Goal: Transaction & Acquisition: Purchase product/service

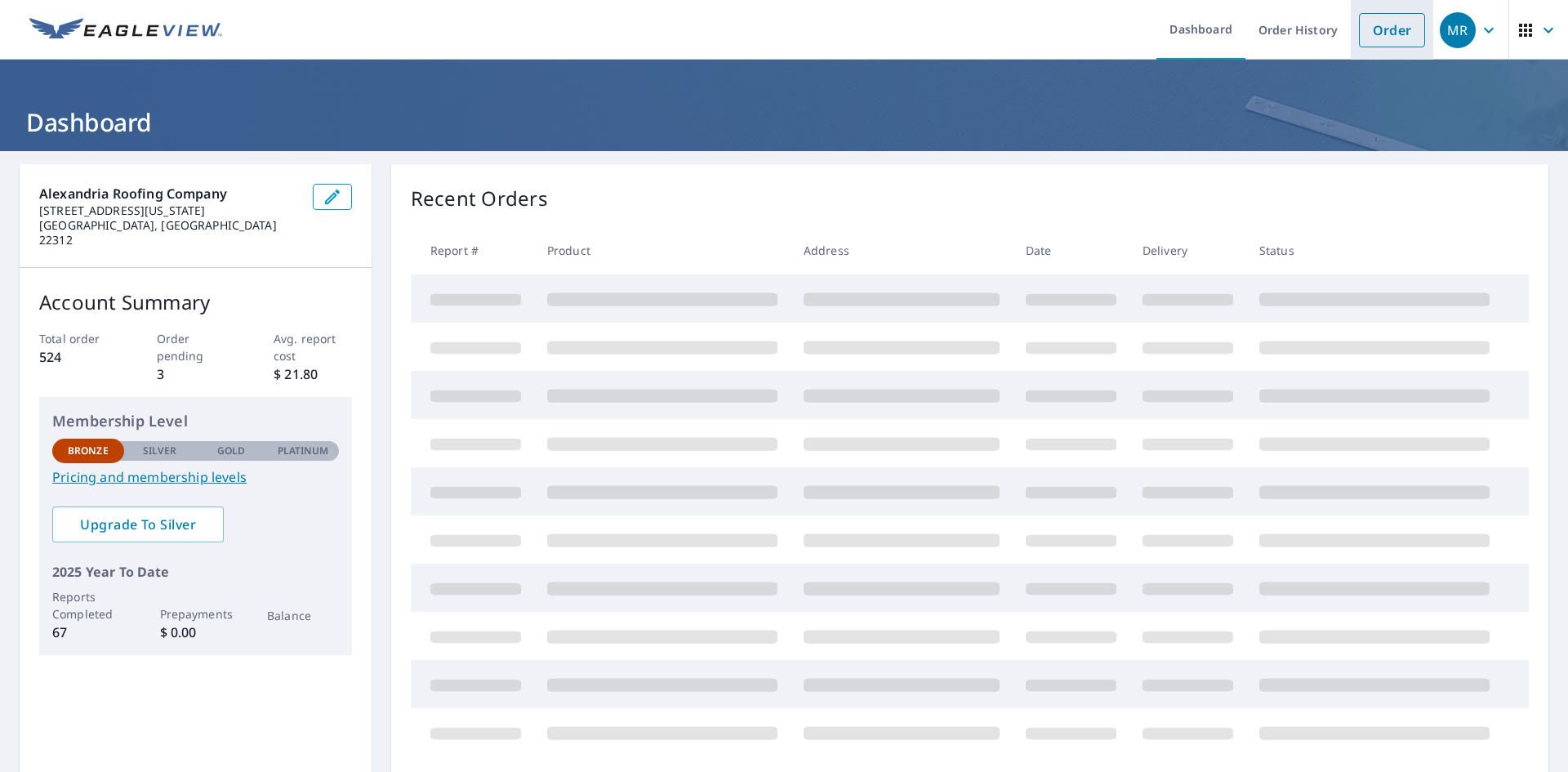
click at [1367, 24] on link "Order" at bounding box center [1392, 29] width 66 height 34
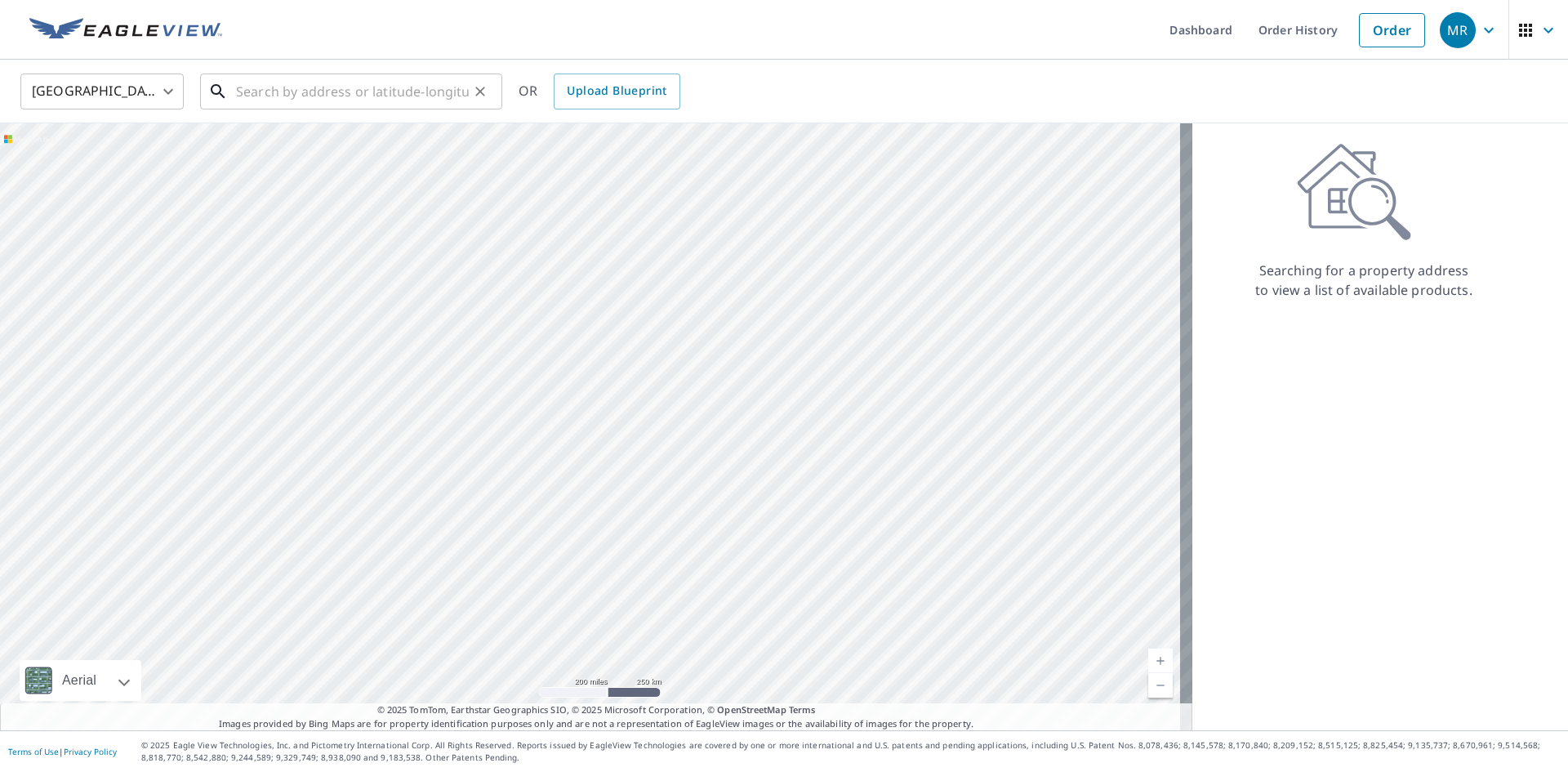
click at [439, 93] on input "text" at bounding box center [352, 92] width 233 height 46
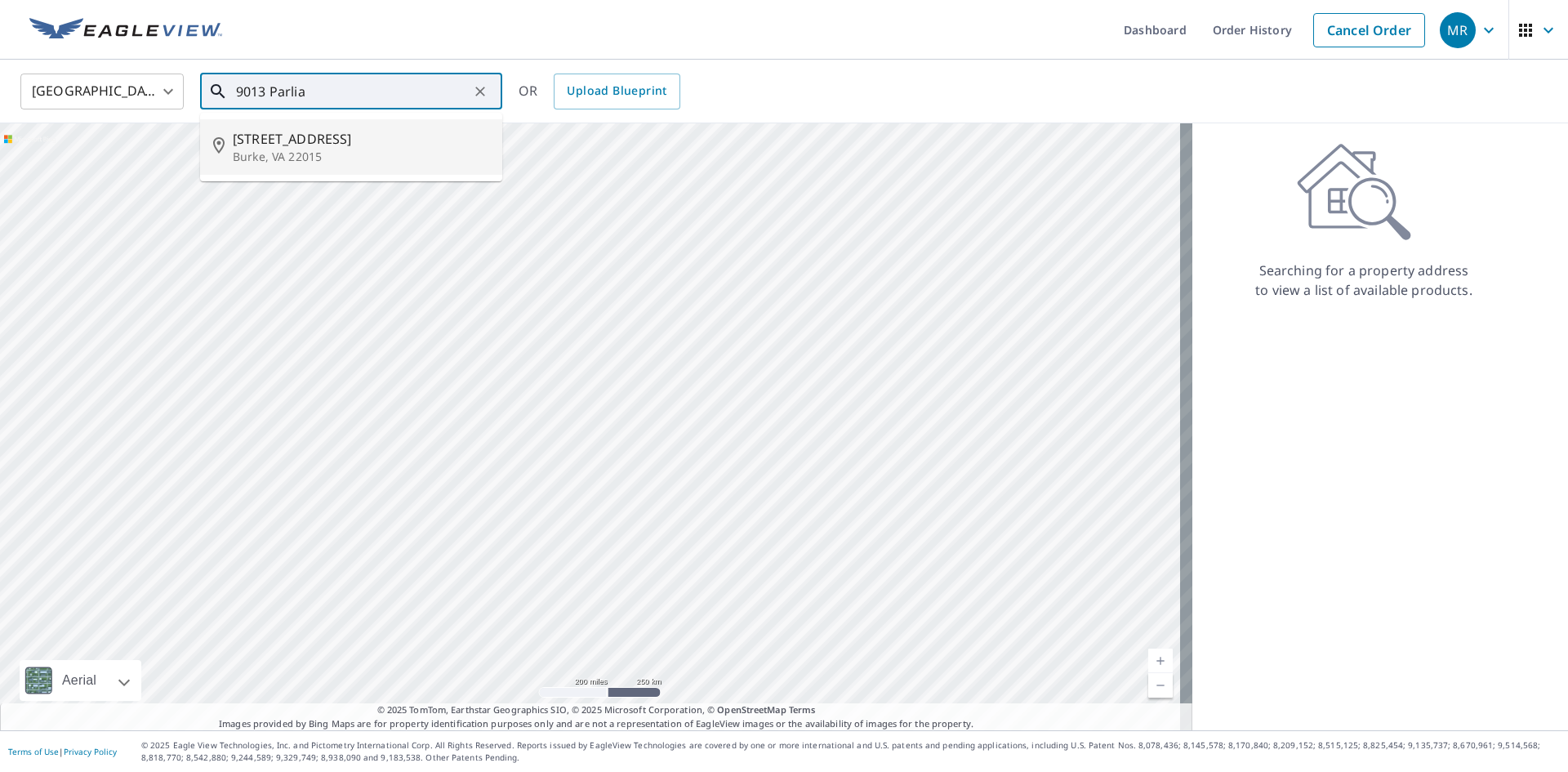
click at [426, 167] on li "[STREET_ADDRESS][PERSON_NAME]" at bounding box center [351, 147] width 302 height 55
type input "[STREET_ADDRESS][PERSON_NAME]"
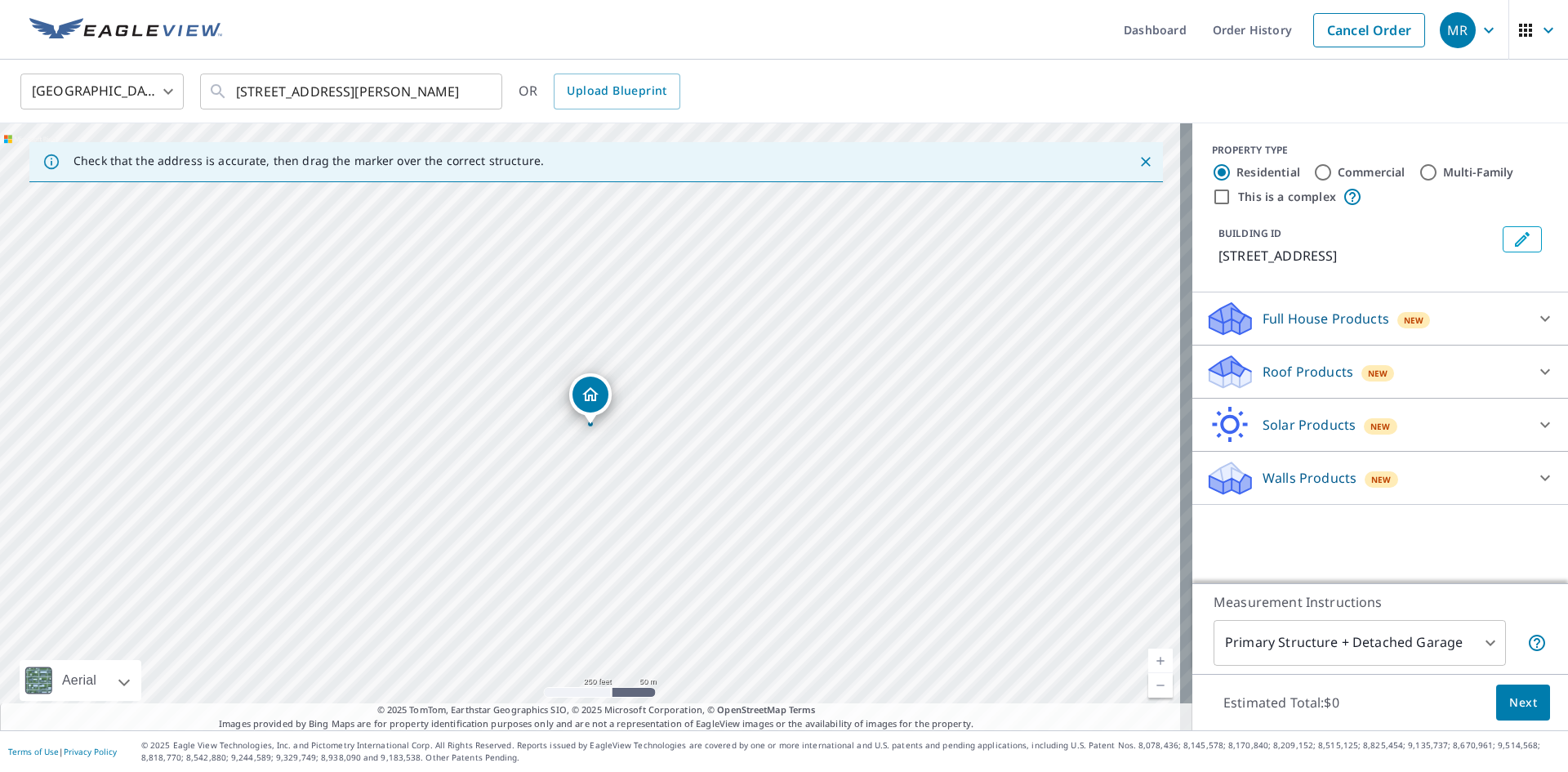
click at [1329, 382] on div "Roof Products New" at bounding box center [1366, 372] width 320 height 39
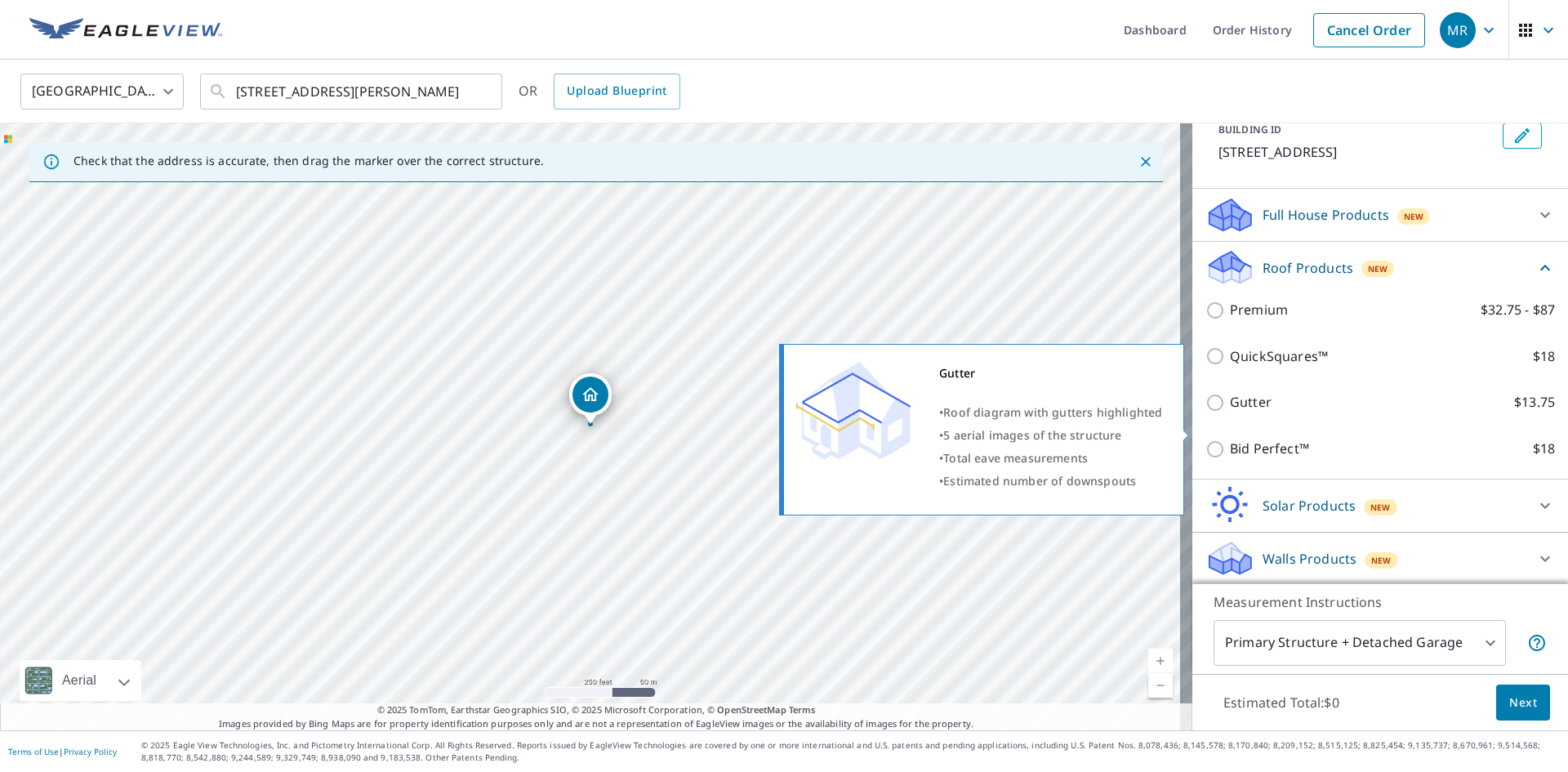
scroll to position [106, 0]
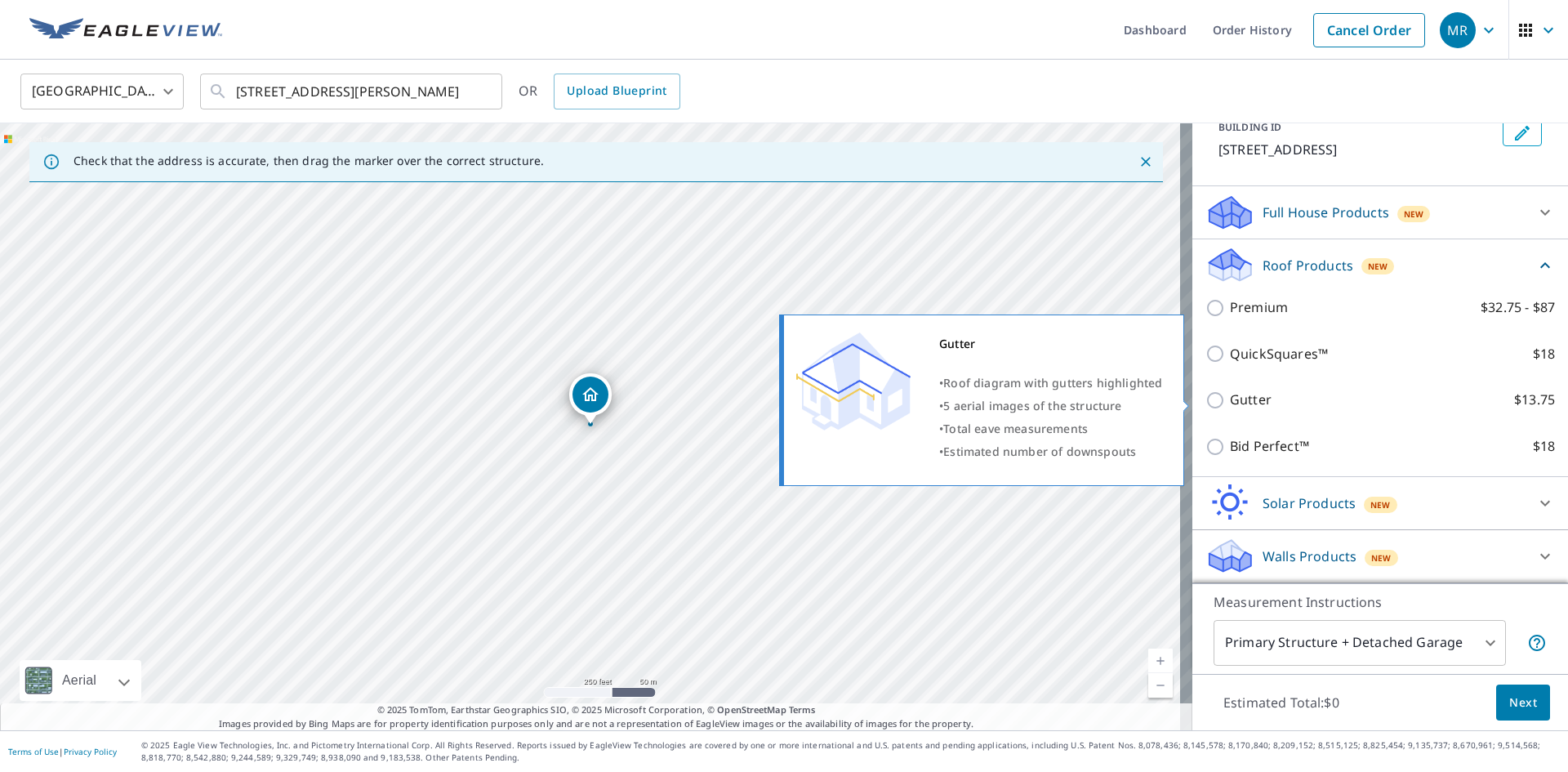
click at [1230, 400] on p "Gutter" at bounding box center [1251, 399] width 41 height 20
click at [1220, 400] on input "Gutter $13.75" at bounding box center [1217, 399] width 25 height 19
checkbox input "true"
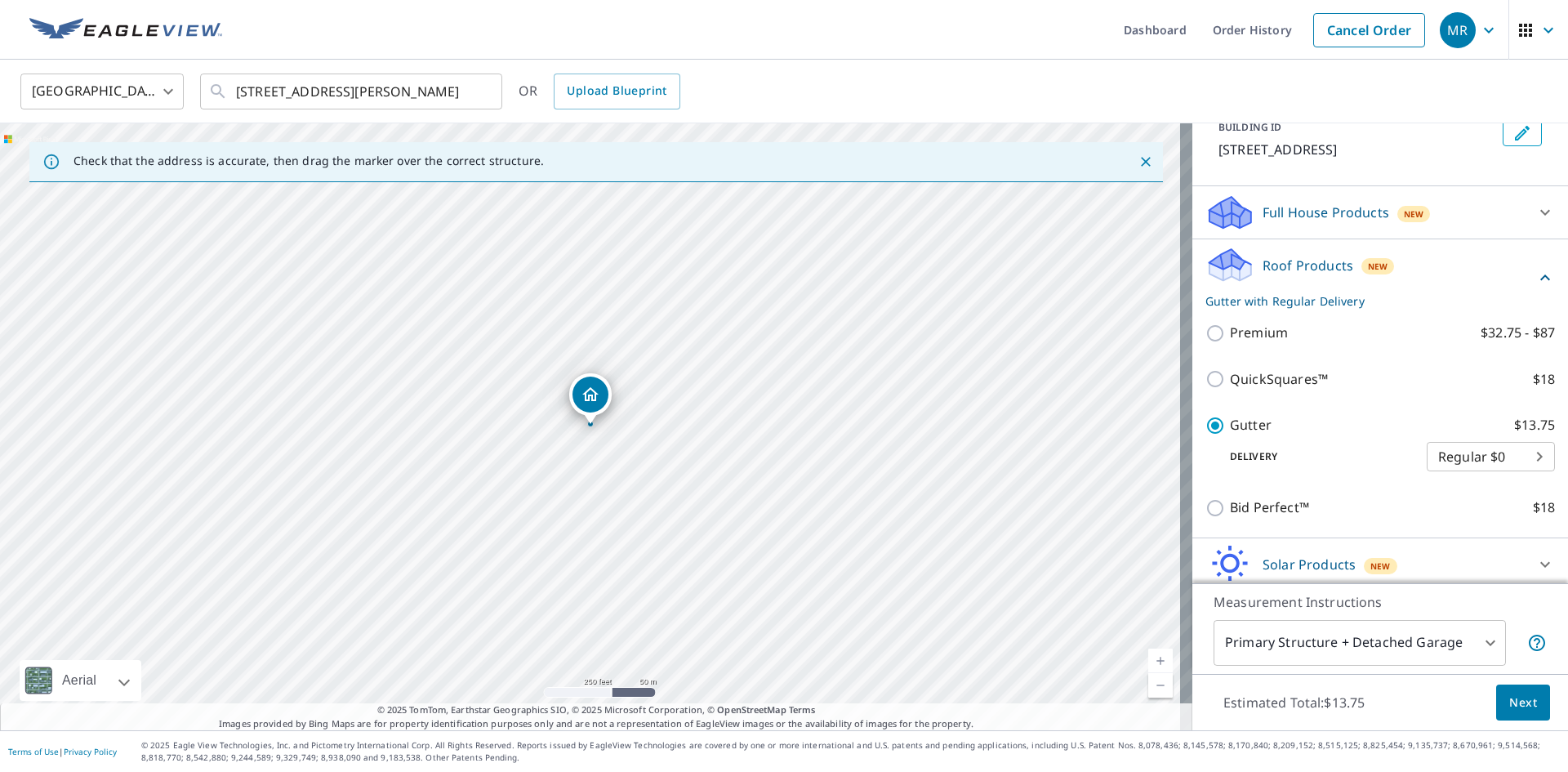
click at [1509, 701] on span "Next" at bounding box center [1523, 703] width 28 height 20
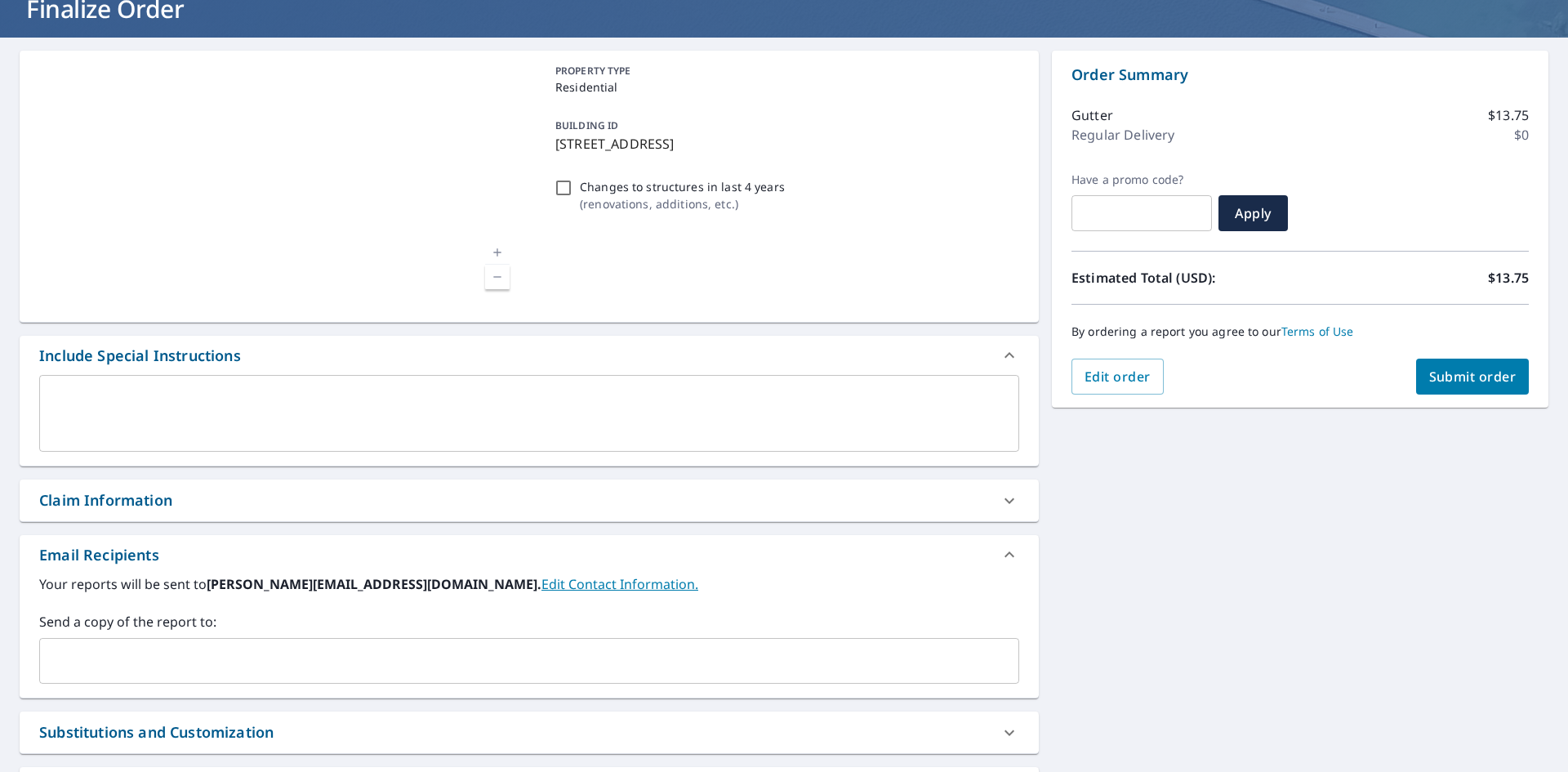
scroll to position [164, 0]
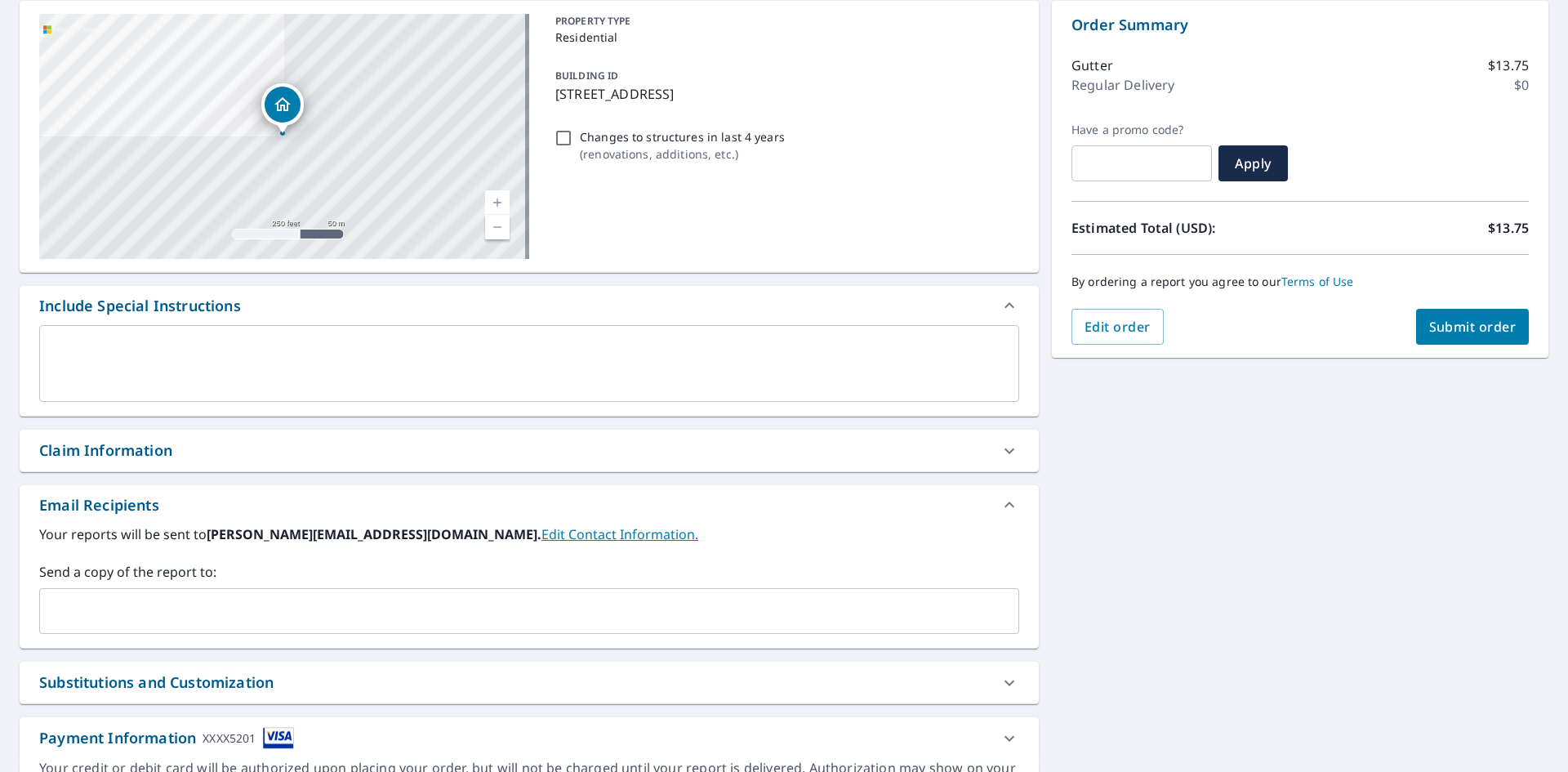
click at [271, 596] on input "text" at bounding box center [517, 611] width 941 height 31
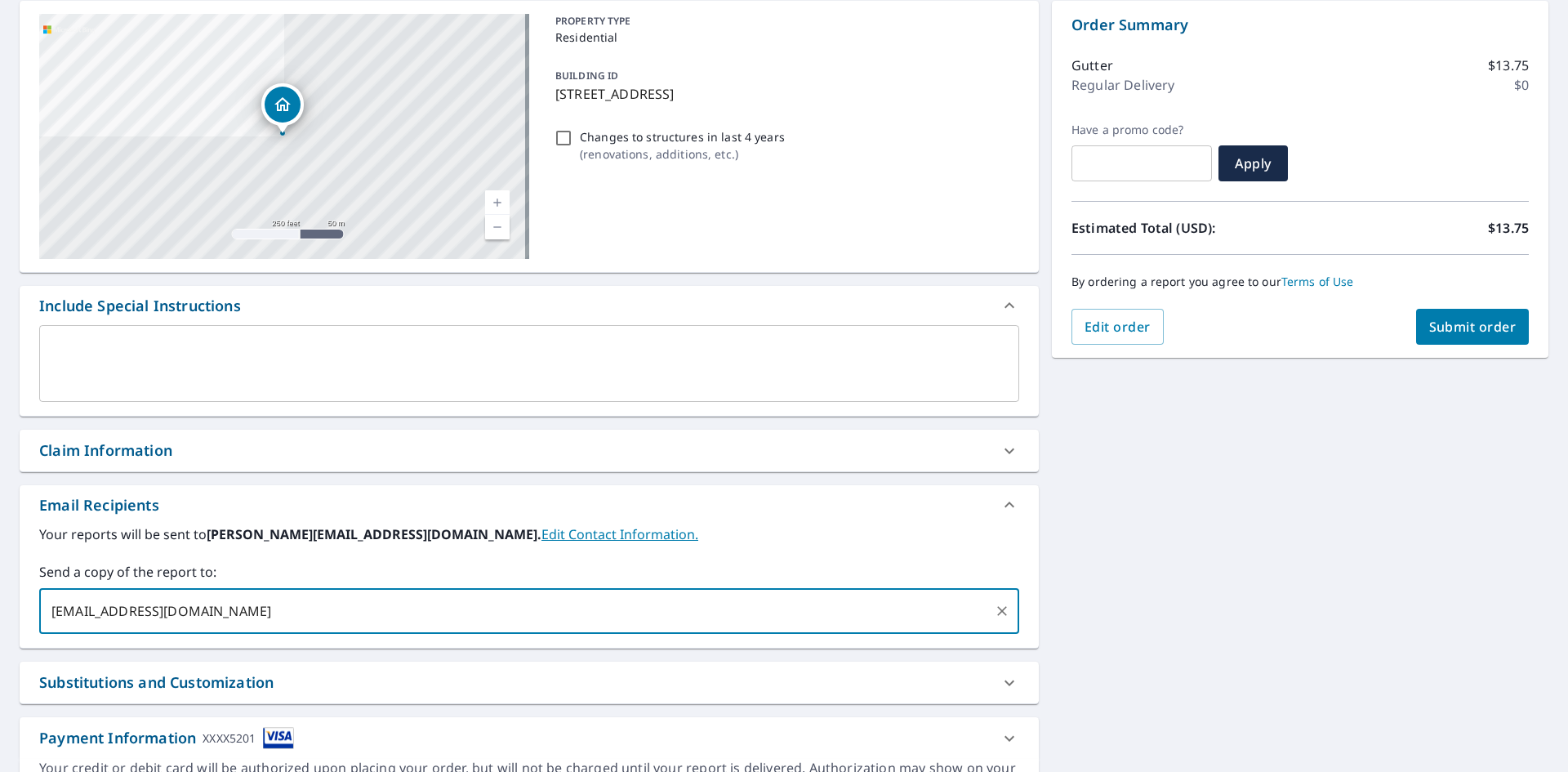
type input "[EMAIL_ADDRESS][DOMAIN_NAME]"
click at [1483, 324] on span "Submit order" at bounding box center [1472, 327] width 87 height 18
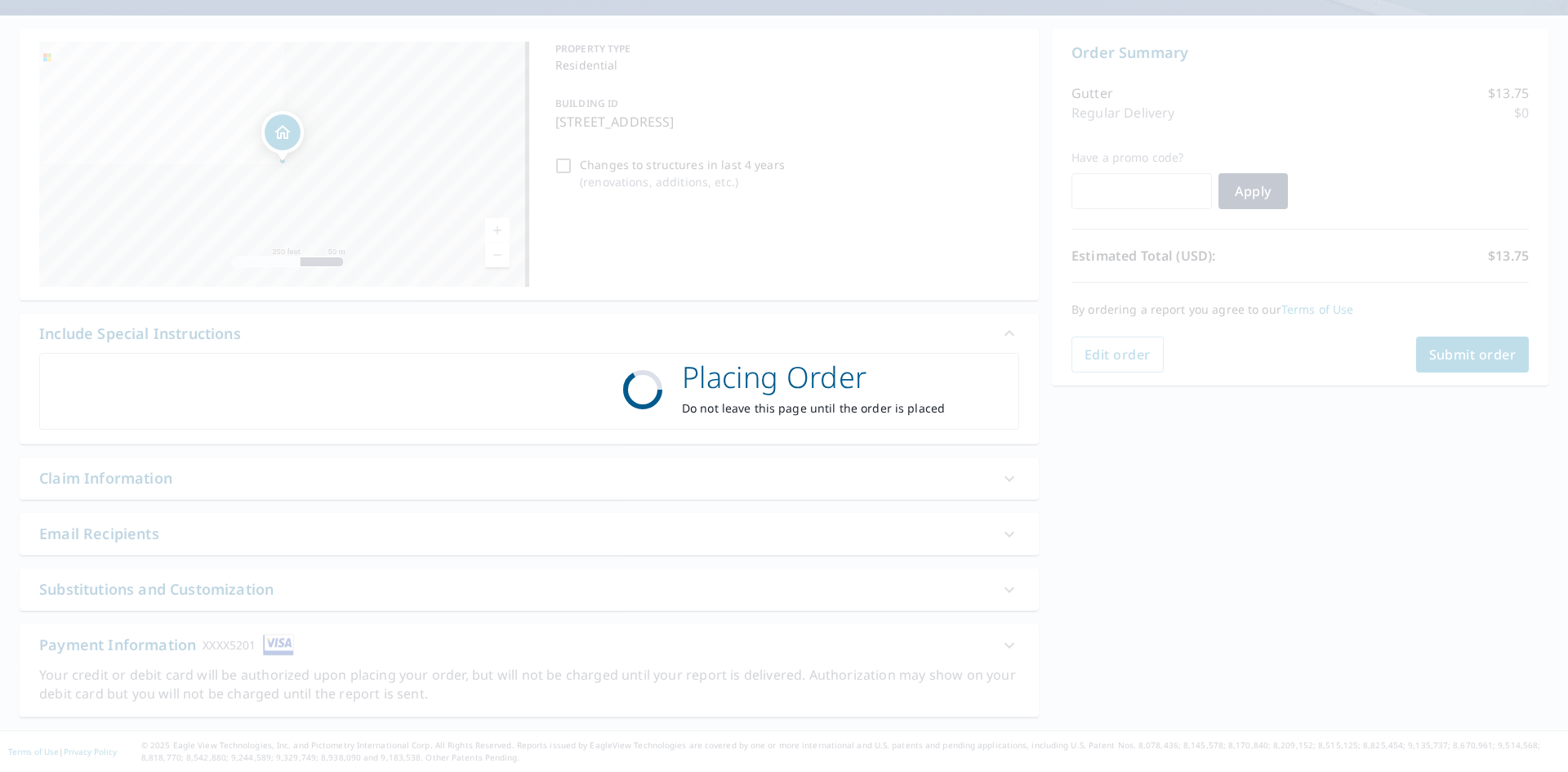
scroll to position [135, 0]
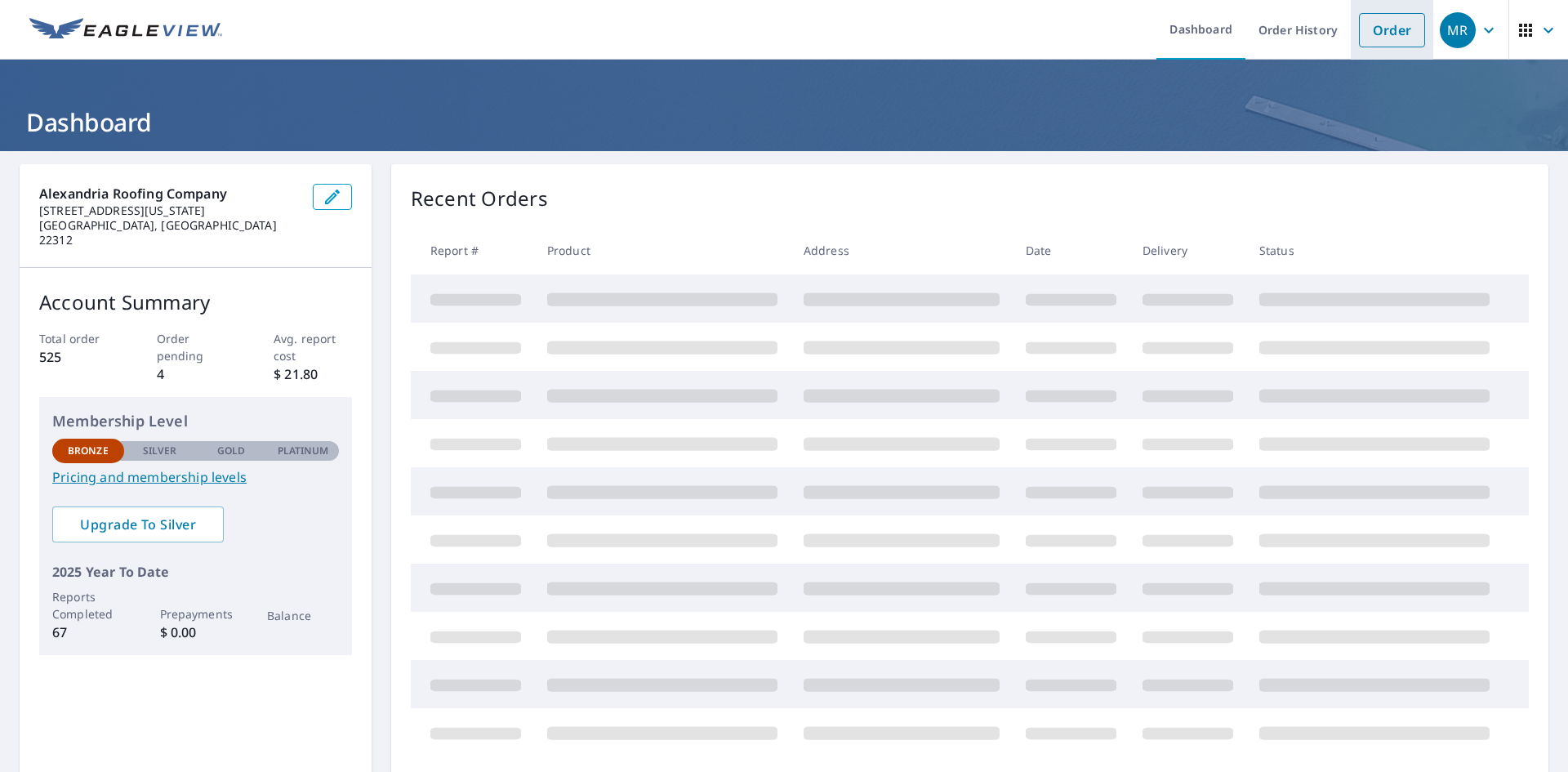
click at [1364, 51] on li "Order" at bounding box center [1392, 29] width 83 height 60
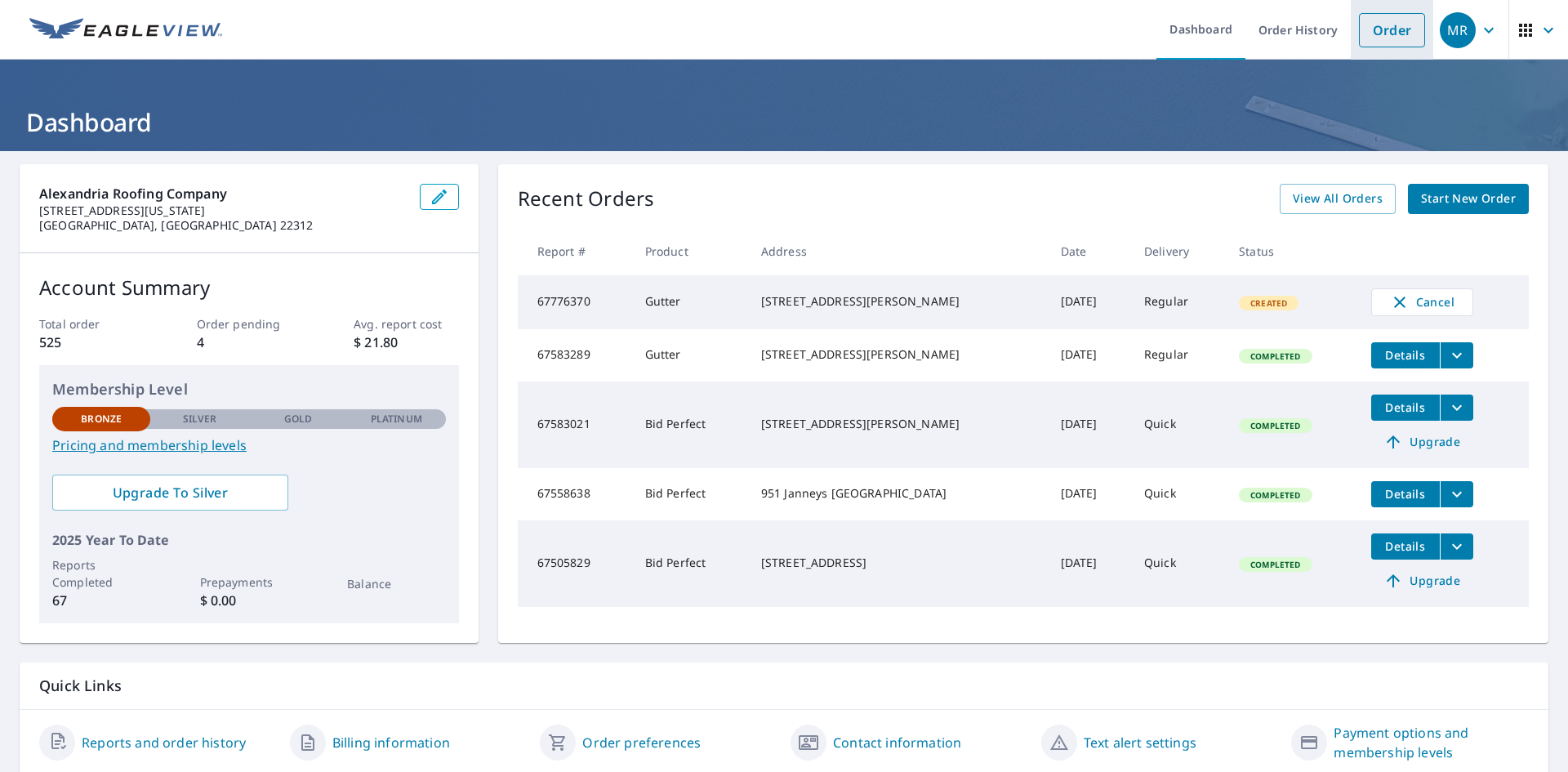
click at [1386, 37] on link "Order" at bounding box center [1392, 29] width 66 height 34
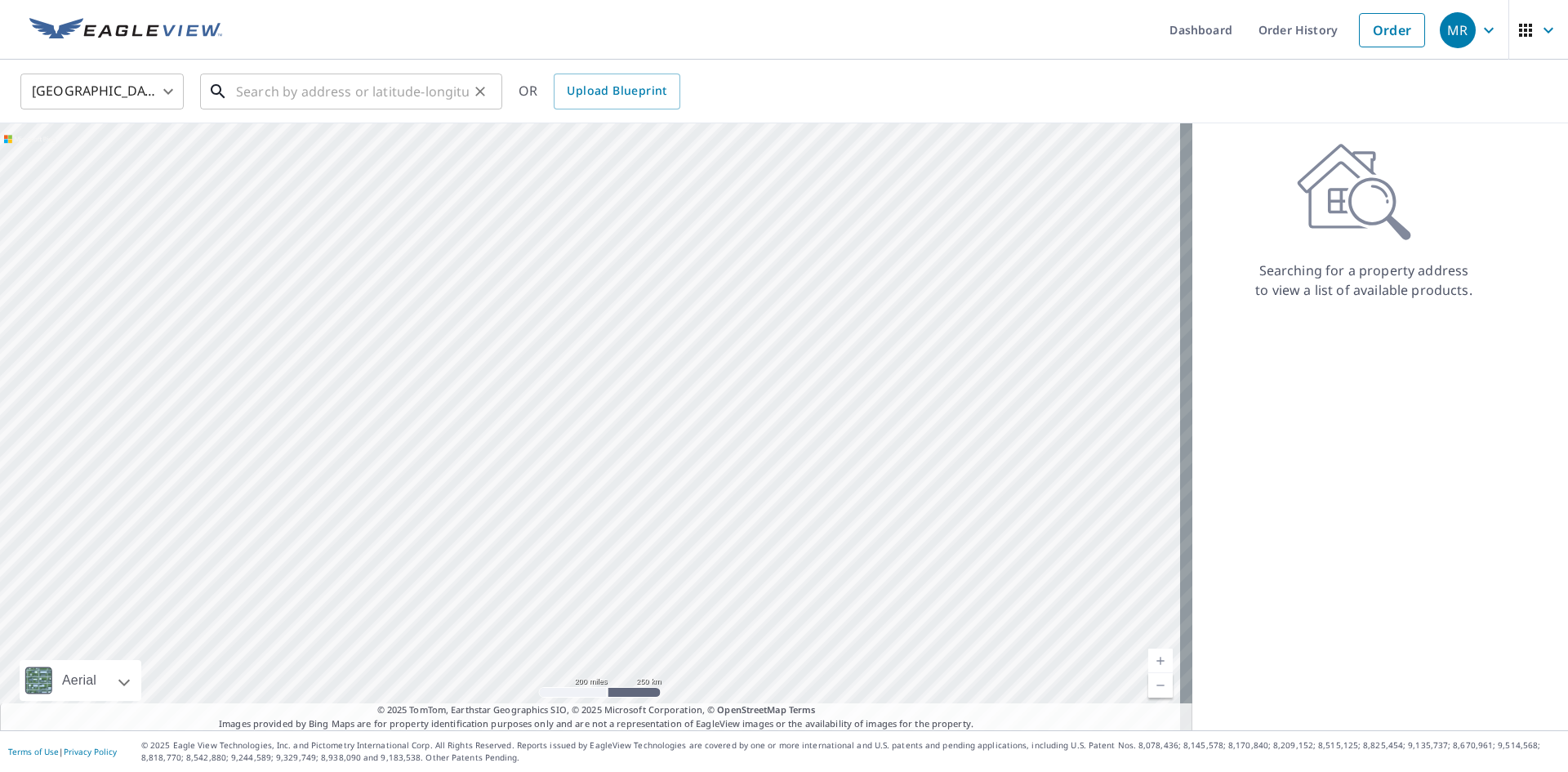
click at [302, 92] on input "text" at bounding box center [352, 92] width 233 height 46
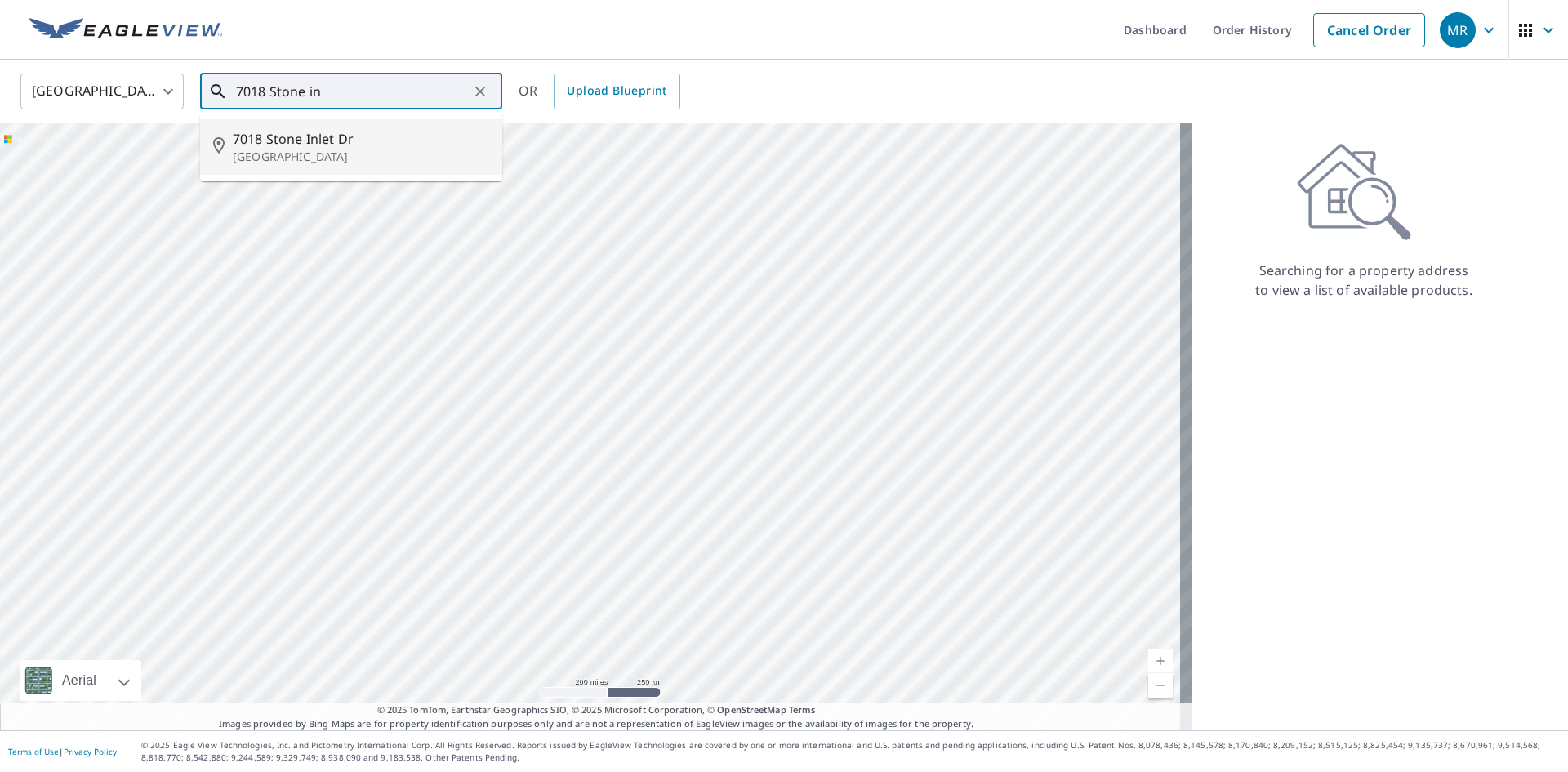
click at [291, 127] on li "[STREET_ADDRESS]" at bounding box center [351, 147] width 302 height 55
type input "[STREET_ADDRESS]"
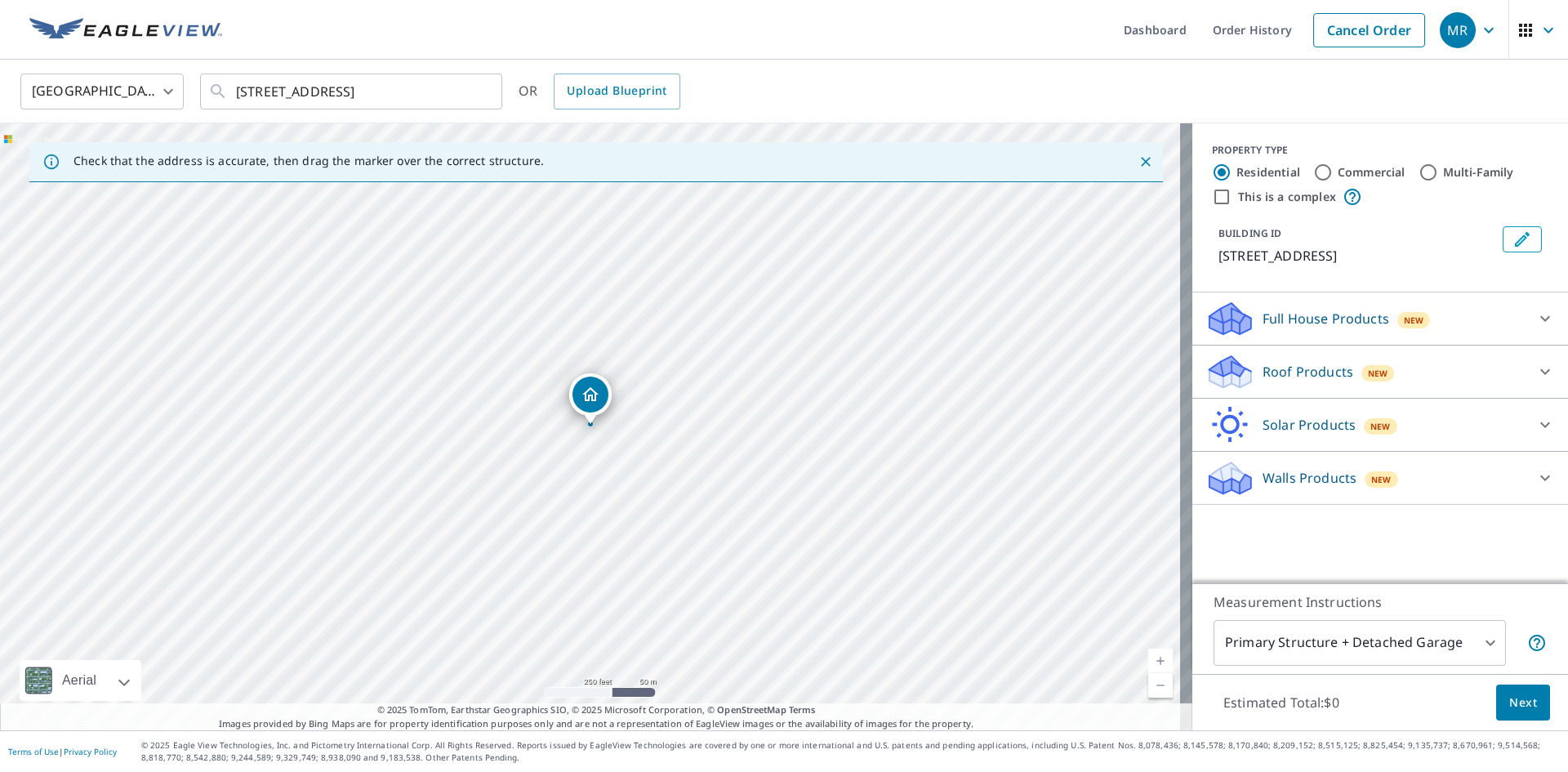
click at [1302, 375] on p "Roof Products" at bounding box center [1308, 371] width 91 height 19
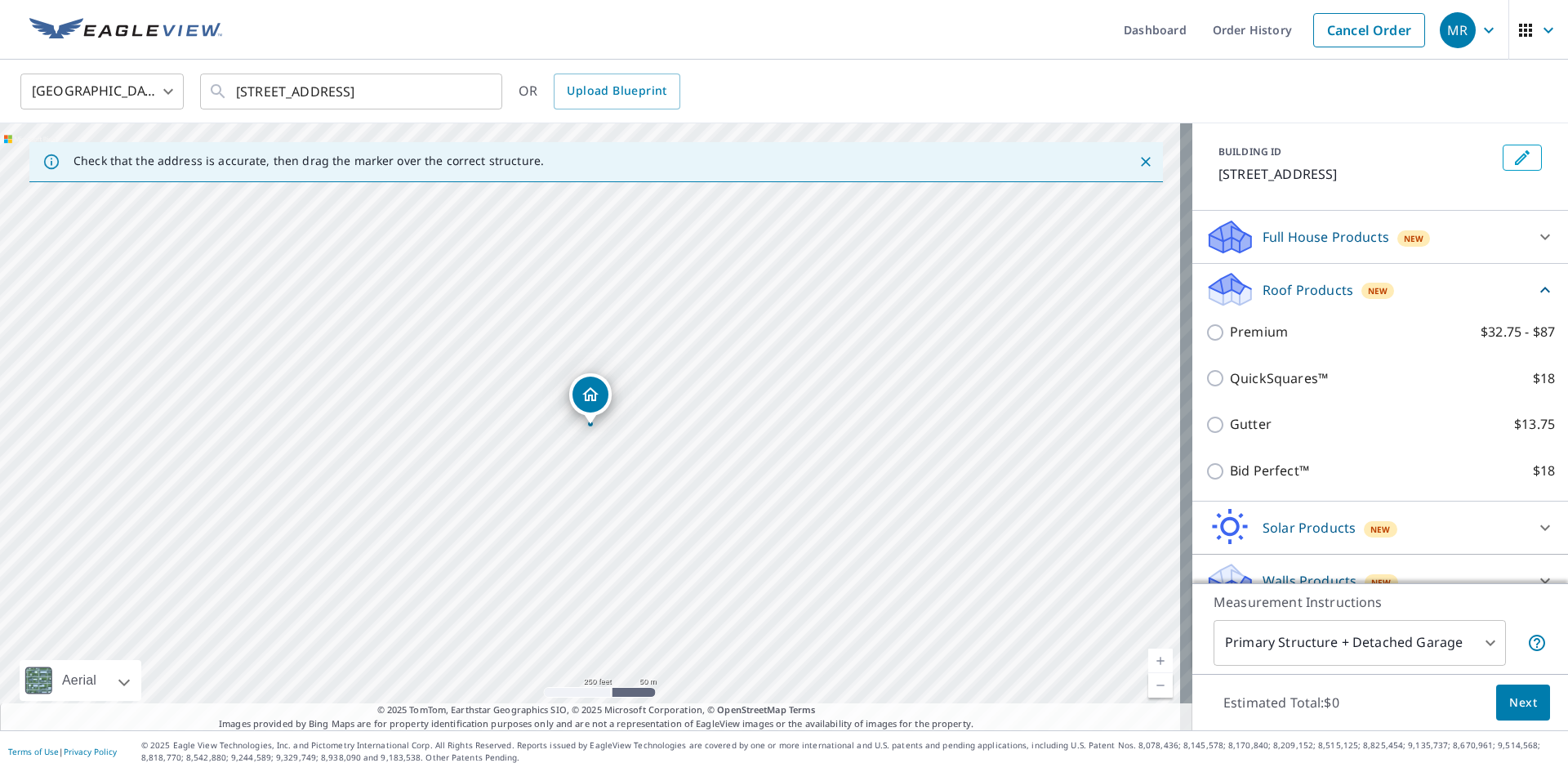
scroll to position [106, 0]
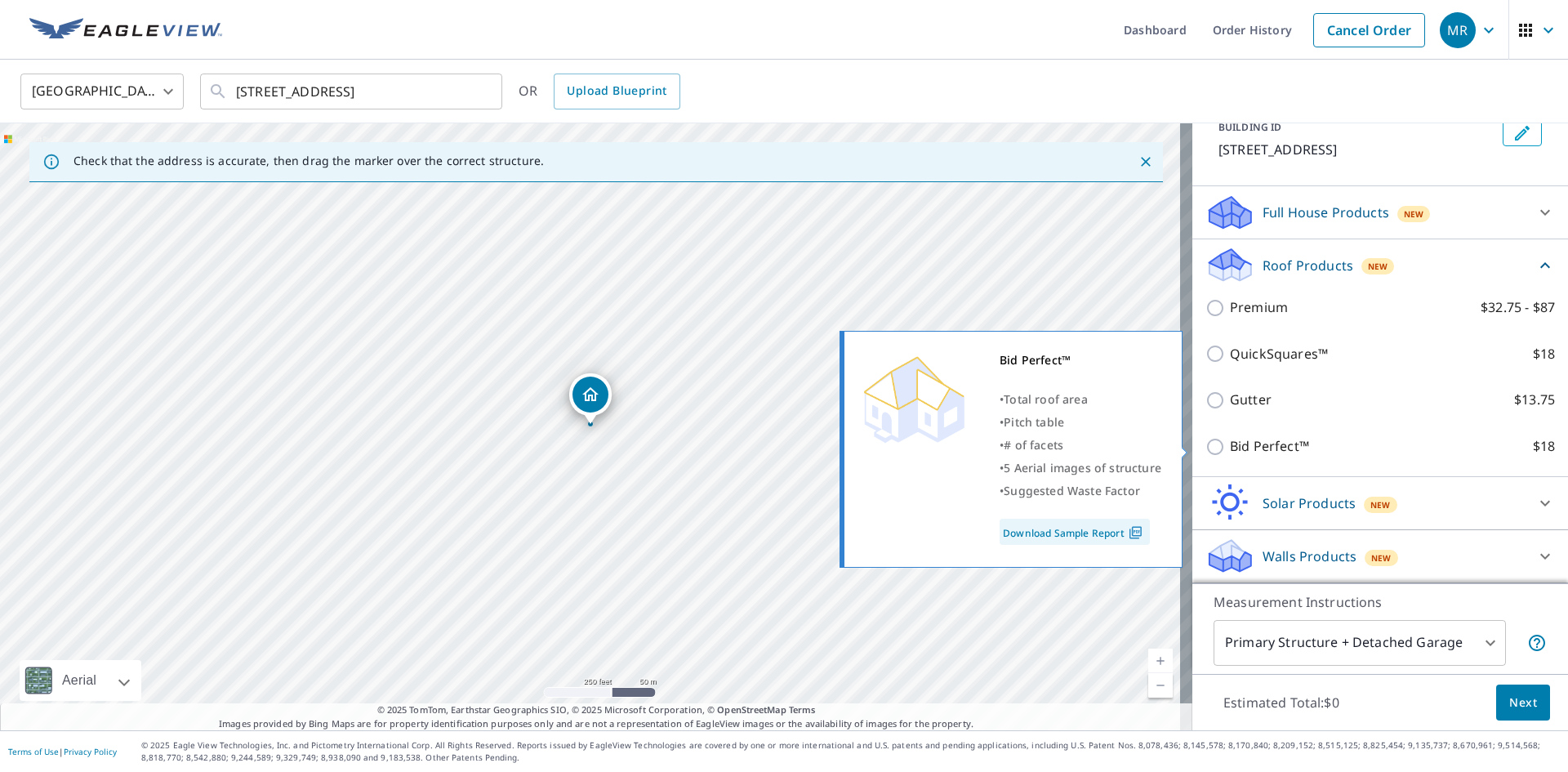
click at [1266, 444] on p "Bid Perfect™" at bounding box center [1270, 446] width 79 height 20
click at [1230, 444] on input "Bid Perfect™ $18" at bounding box center [1217, 446] width 25 height 19
checkbox input "true"
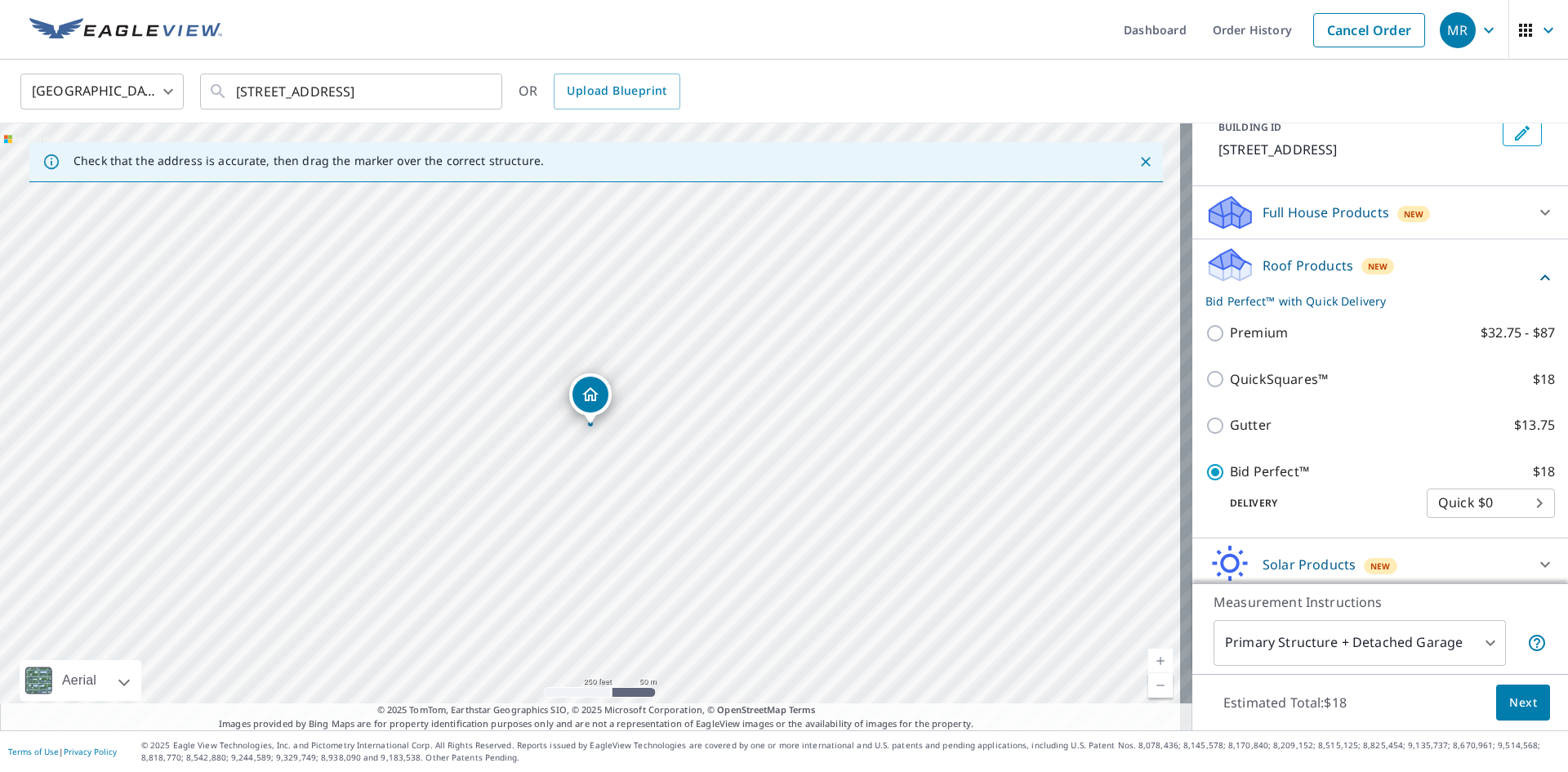
click at [1513, 705] on span "Next" at bounding box center [1523, 703] width 28 height 20
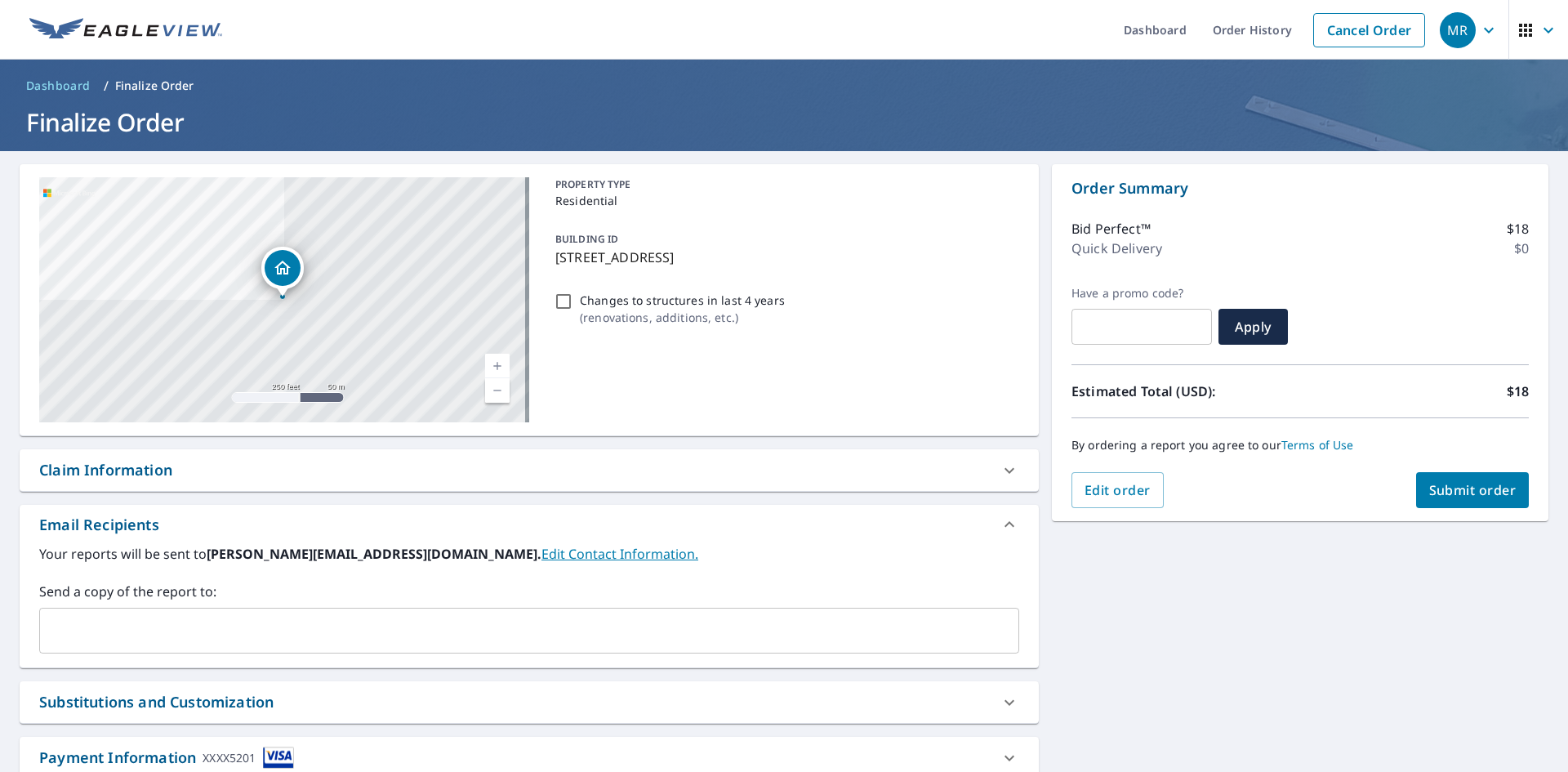
click at [330, 647] on div "​" at bounding box center [529, 630] width 980 height 46
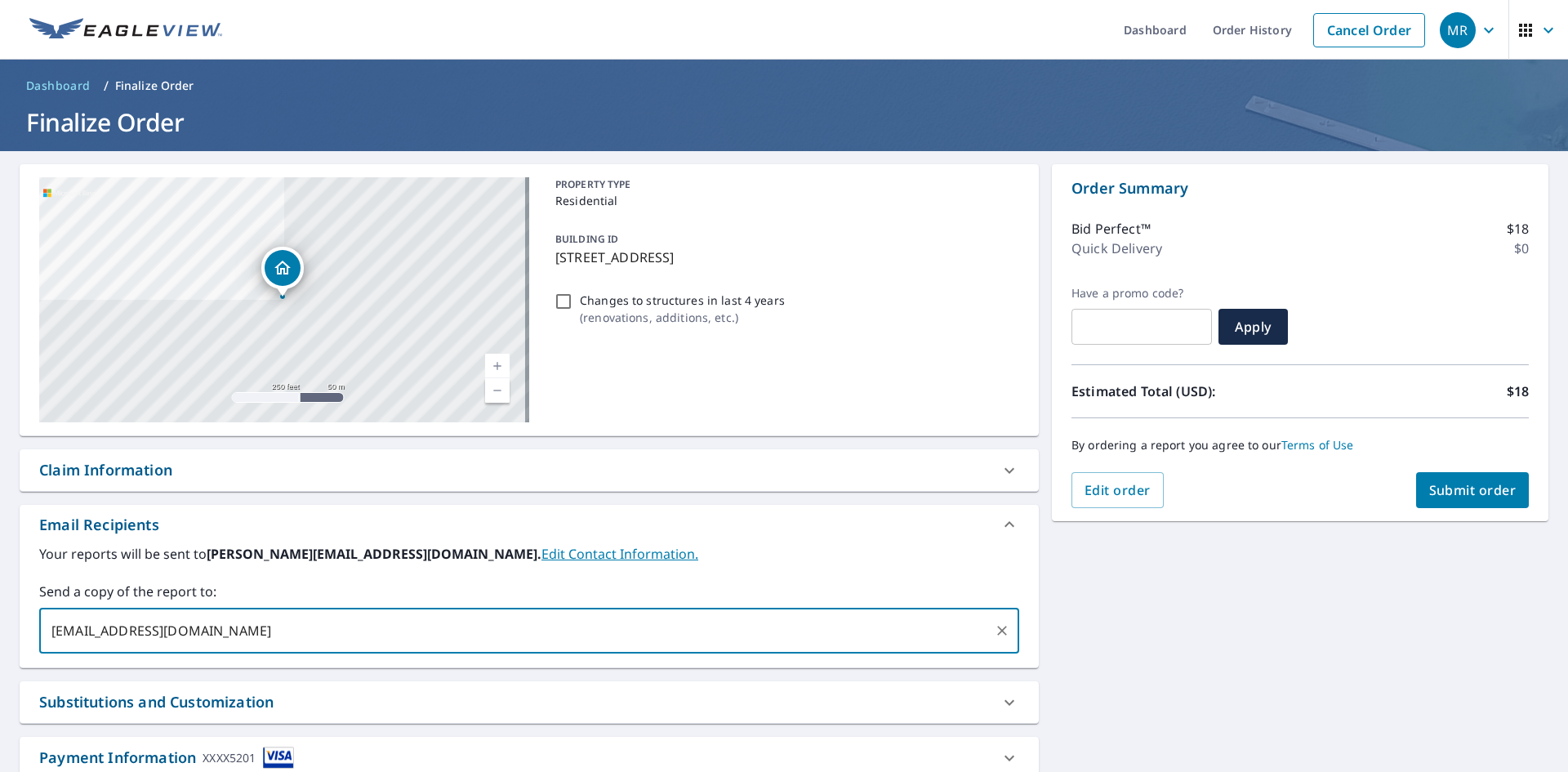
type input "[EMAIL_ADDRESS][DOMAIN_NAME]"
click at [1509, 478] on button "Submit order" at bounding box center [1472, 490] width 113 height 36
